Goal: Task Accomplishment & Management: Use online tool/utility

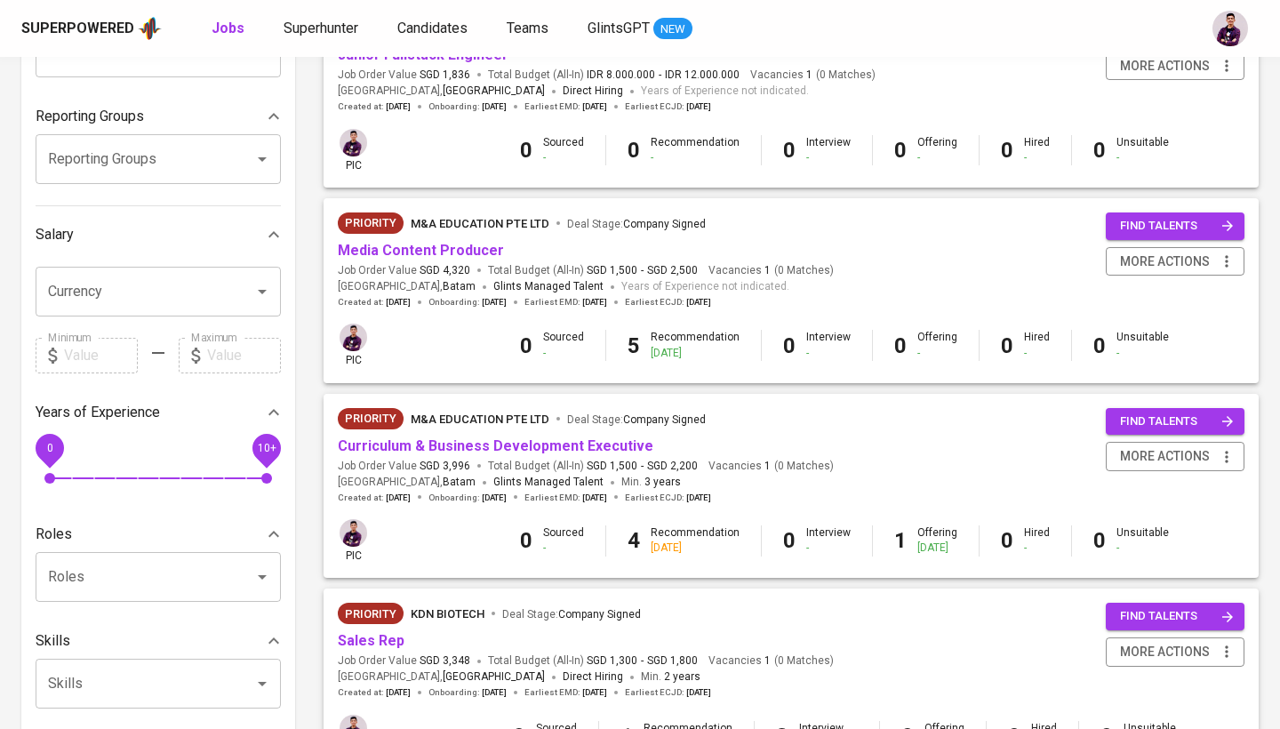
scroll to position [289, 0]
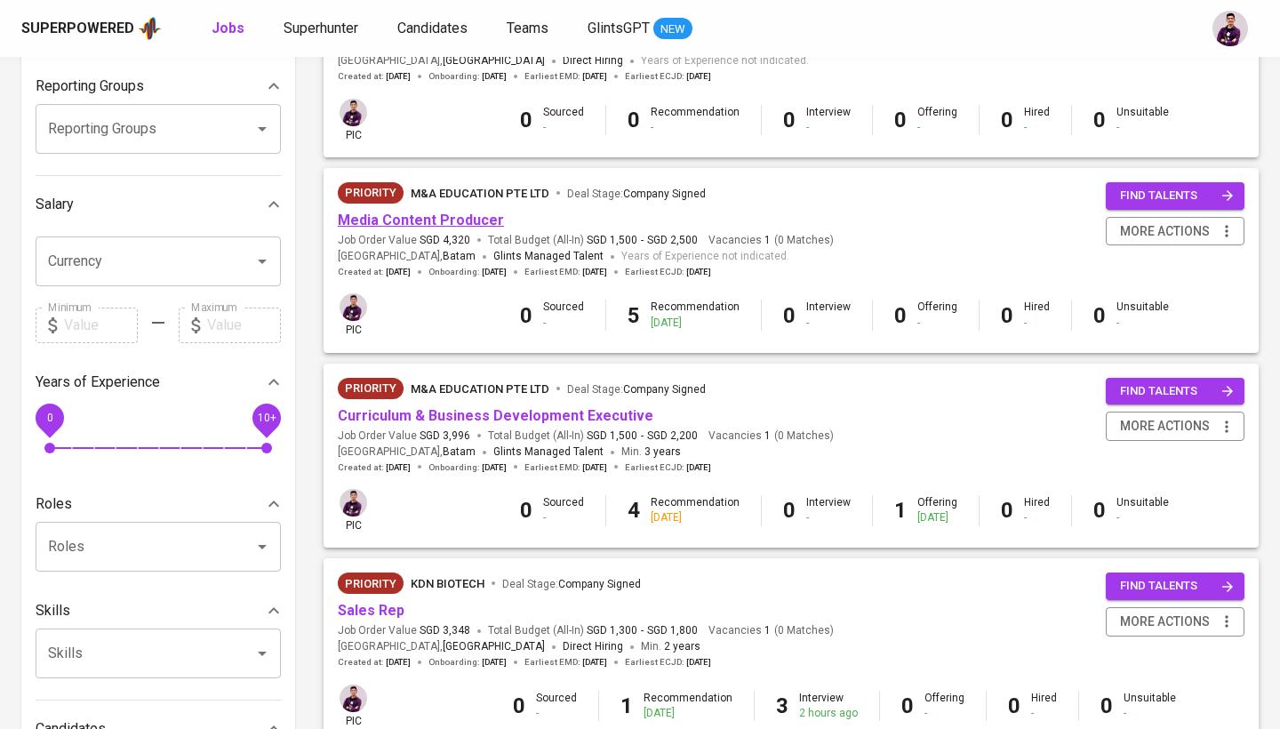
click at [456, 214] on link "Media Content Producer" at bounding box center [421, 220] width 166 height 17
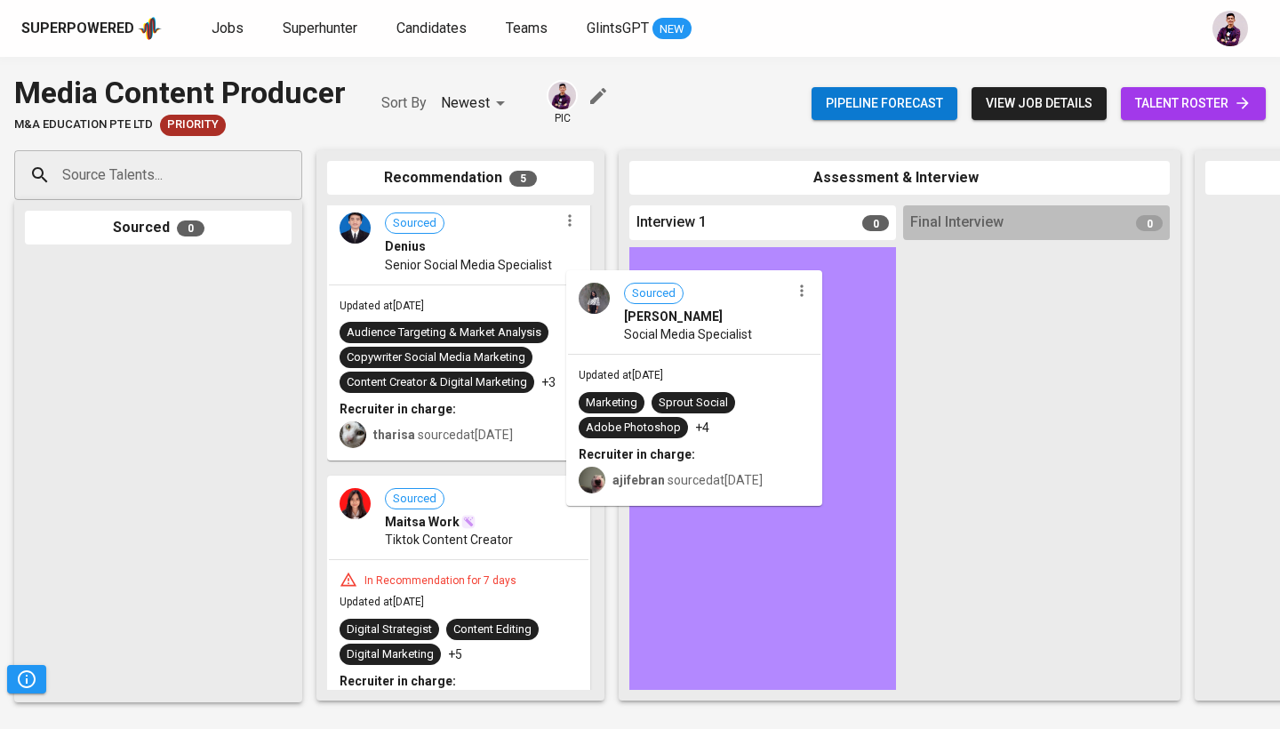
scroll to position [7, 0]
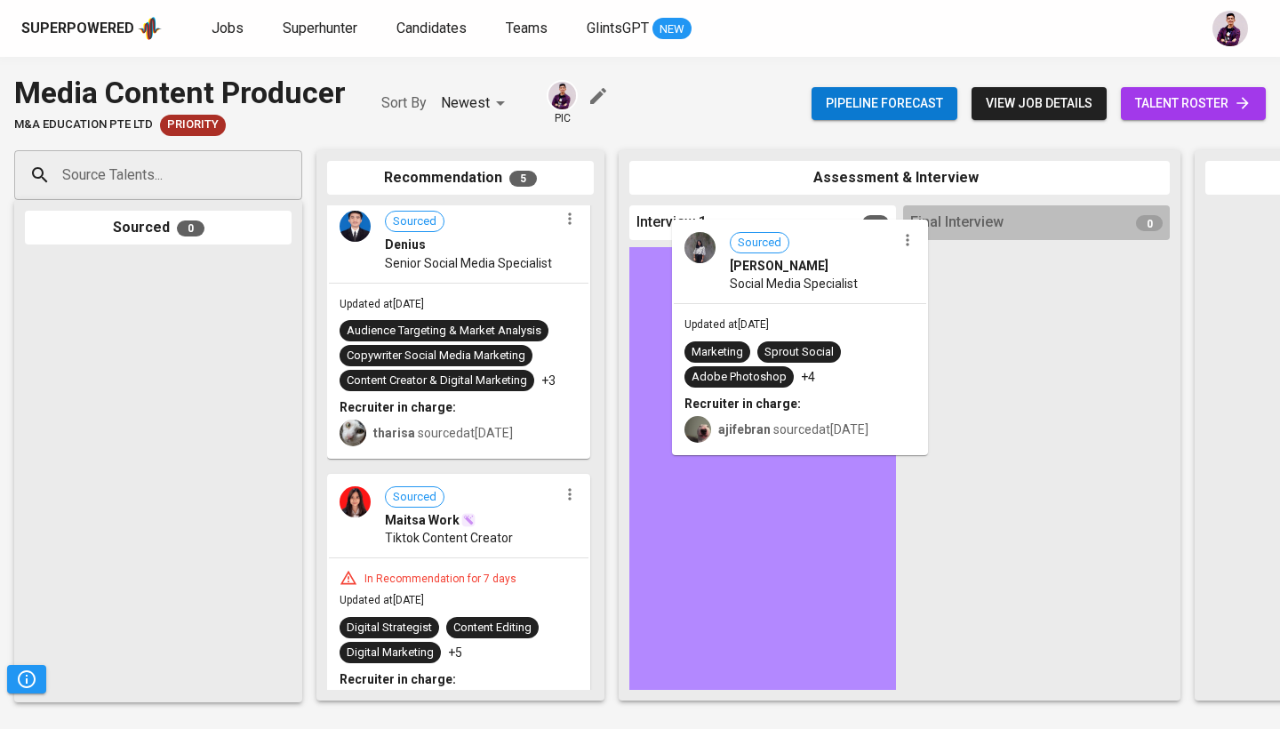
drag, startPoint x: 440, startPoint y: 548, endPoint x: 767, endPoint y: 295, distance: 413.3
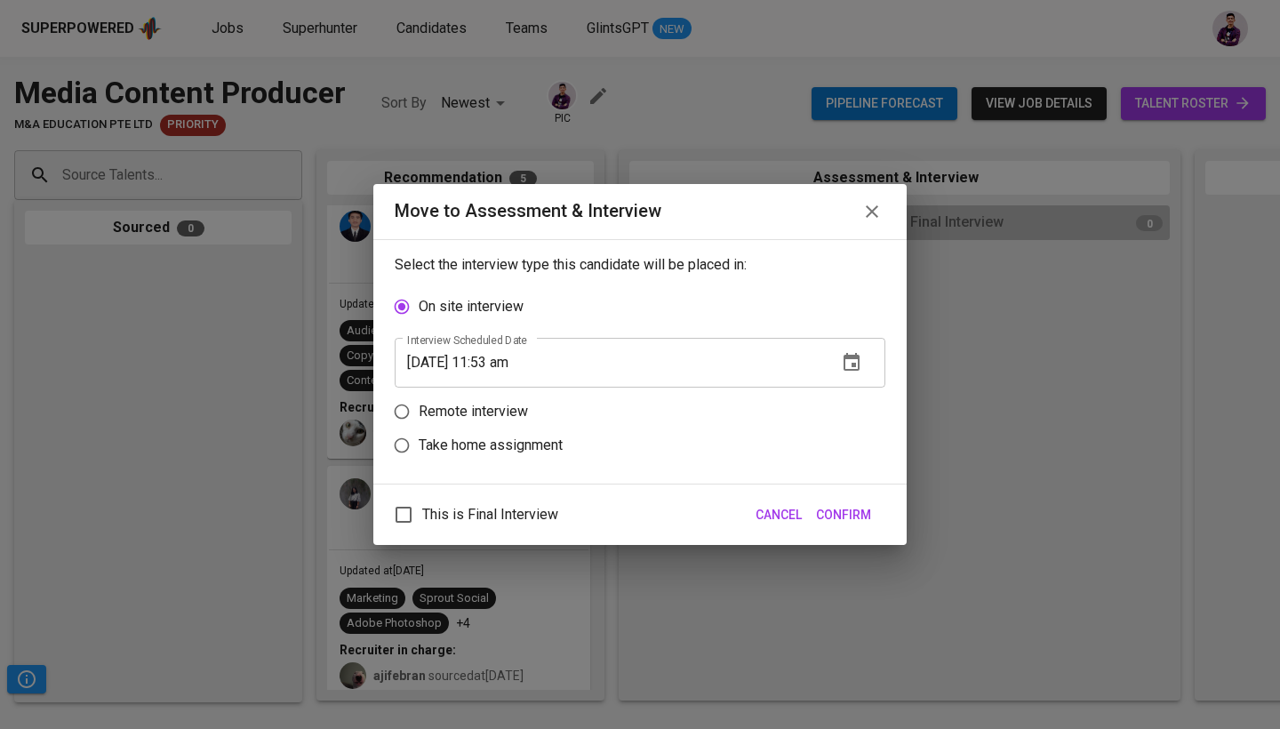
click at [477, 410] on p "Remote interview" at bounding box center [473, 411] width 109 height 21
click at [419, 410] on input "Remote interview" at bounding box center [402, 412] width 34 height 34
radio input "true"
click at [843, 405] on icon "button" at bounding box center [851, 396] width 21 height 21
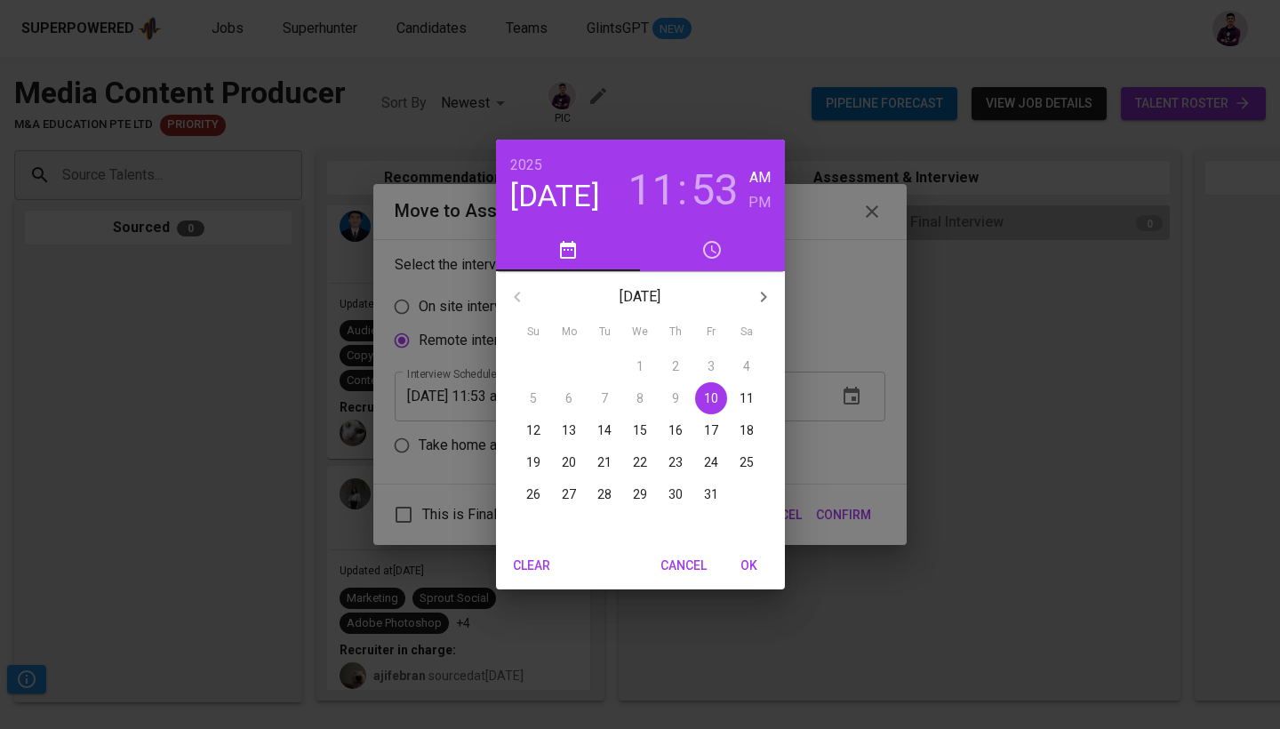
click at [559, 429] on span "13" at bounding box center [569, 430] width 32 height 18
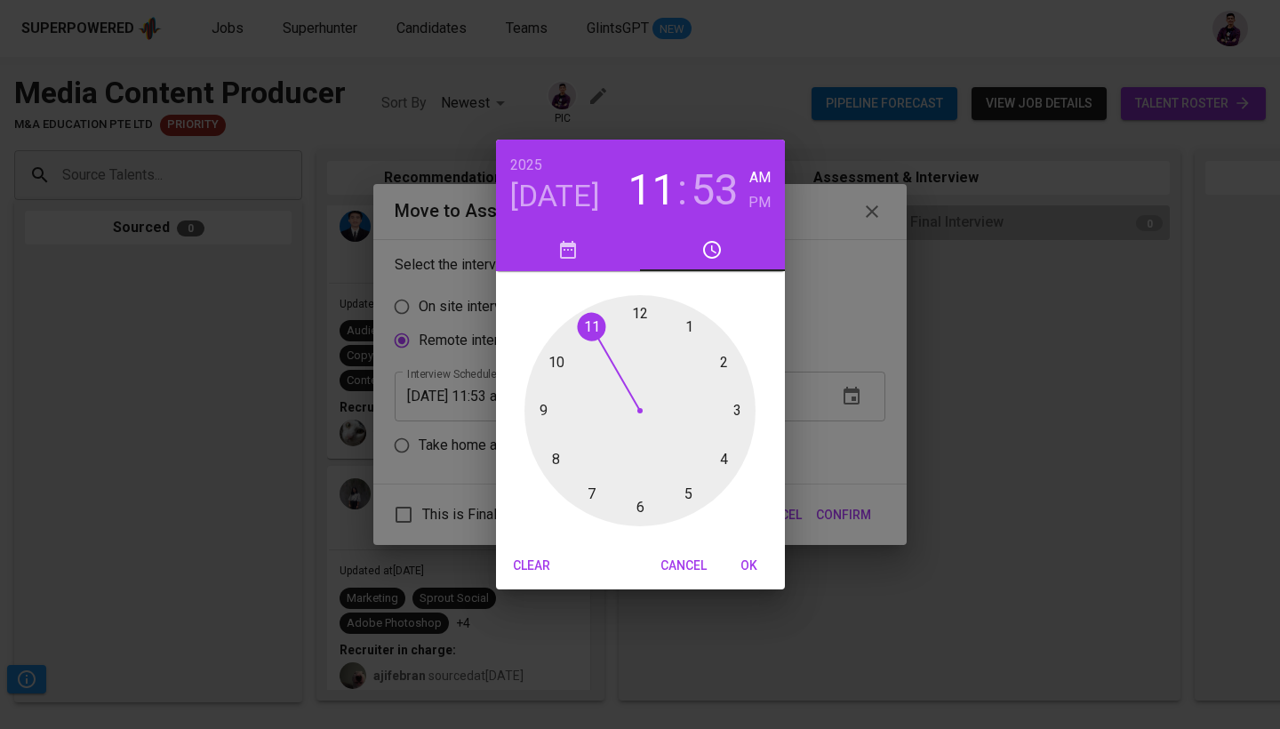
click at [721, 360] on div at bounding box center [640, 410] width 231 height 231
click at [761, 206] on h6 "PM" at bounding box center [760, 202] width 22 height 25
drag, startPoint x: 576, startPoint y: 336, endPoint x: 701, endPoint y: 411, distance: 145.9
click at [701, 411] on div at bounding box center [640, 410] width 231 height 231
type input "[DATE] 02:15 pm"
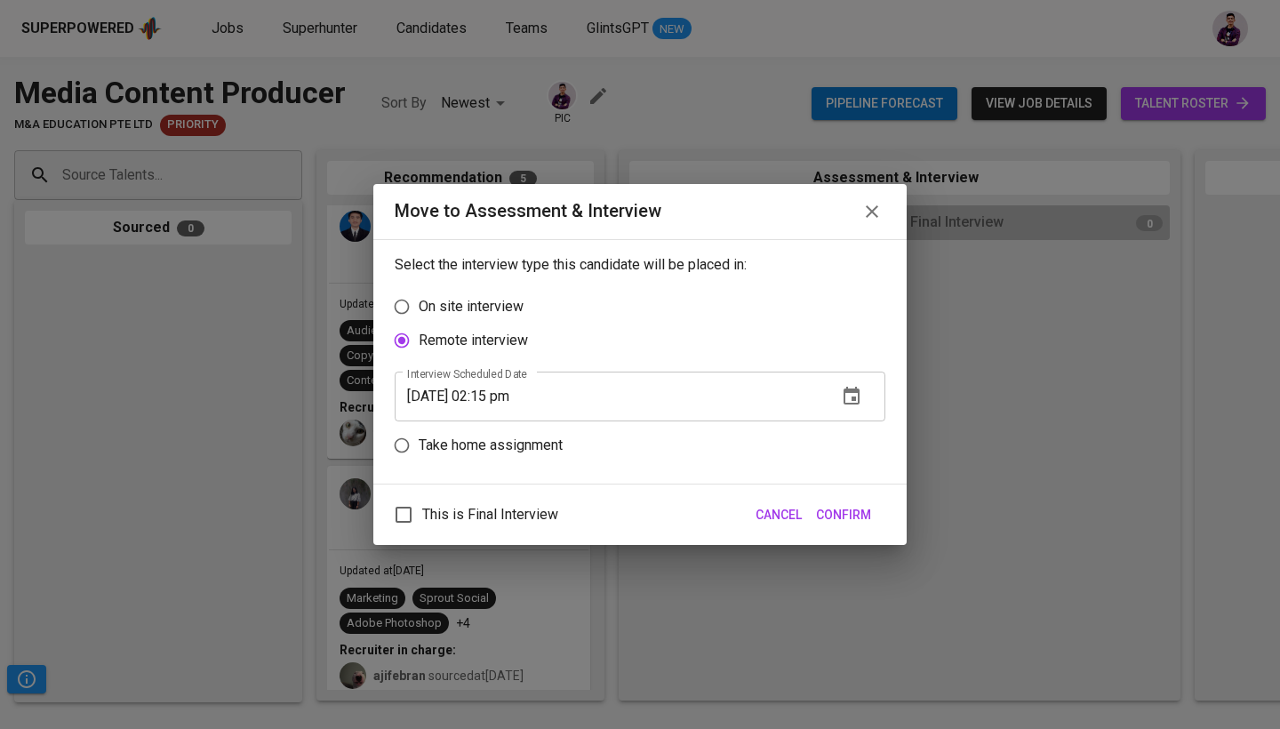
click at [845, 519] on span "Confirm" at bounding box center [843, 515] width 55 height 22
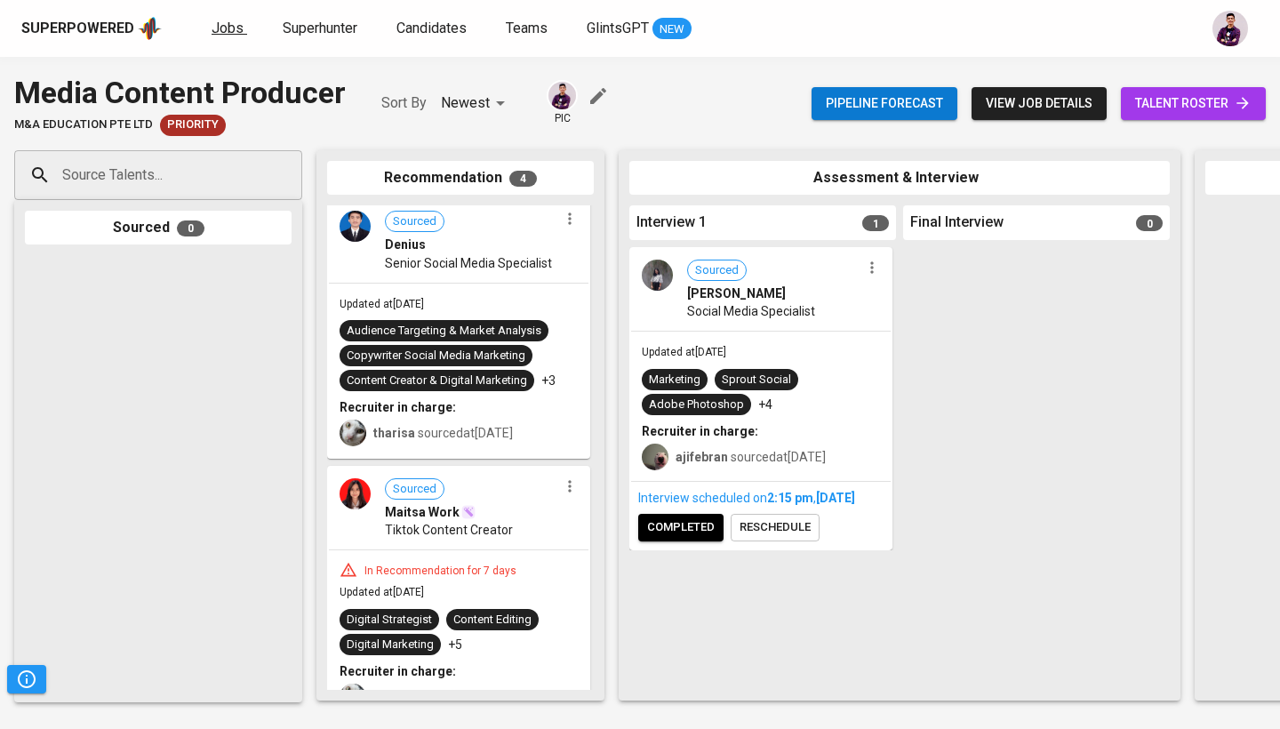
click at [214, 20] on span "Jobs" at bounding box center [228, 28] width 32 height 17
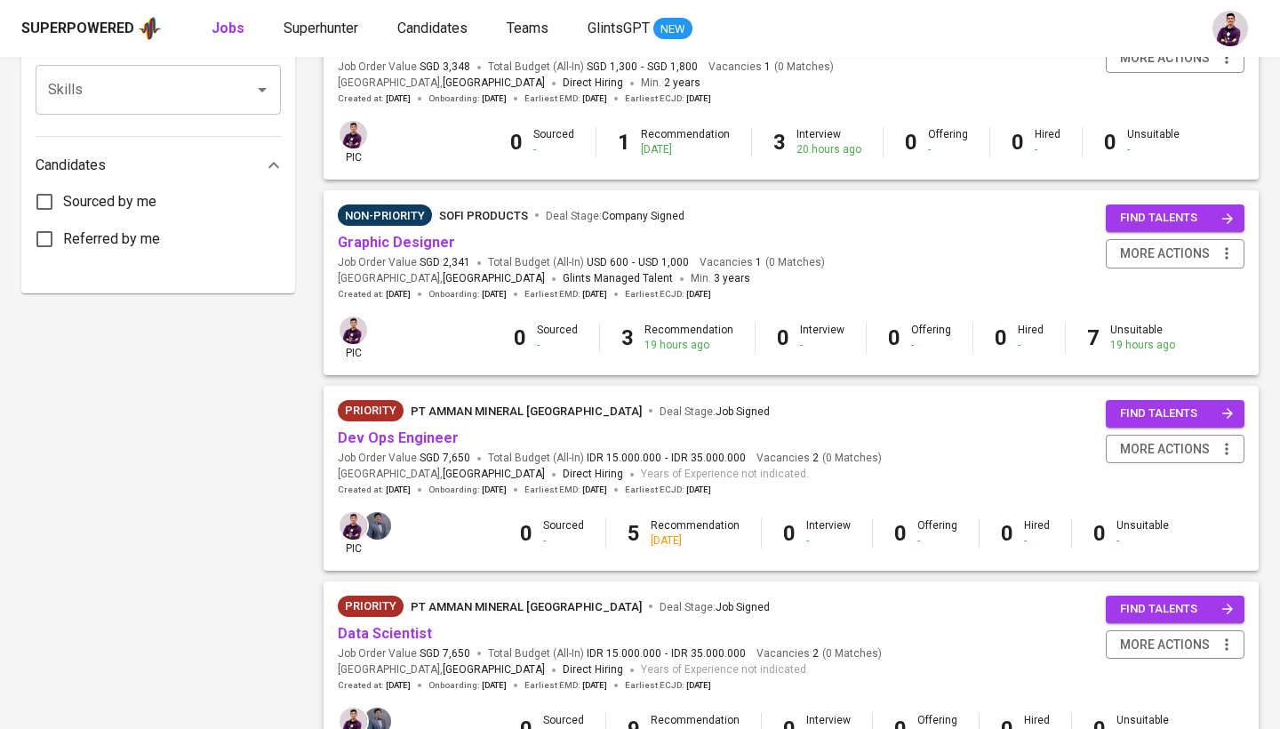
scroll to position [857, 0]
